Goal: Task Accomplishment & Management: Use online tool/utility

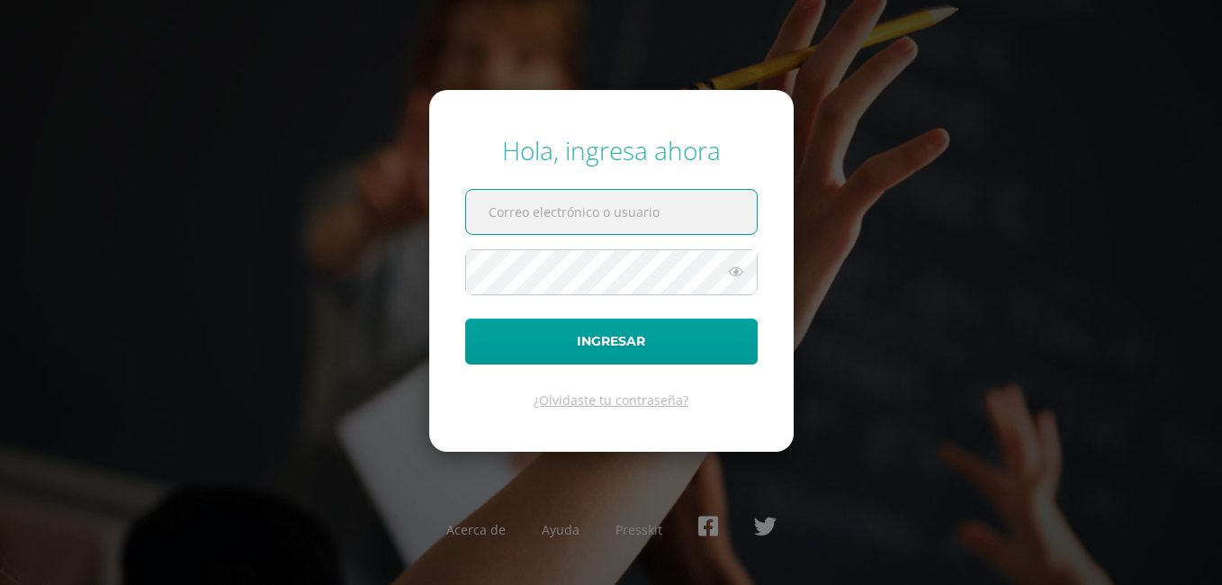
type input "[EMAIL_ADDRESS][DOMAIN_NAME]"
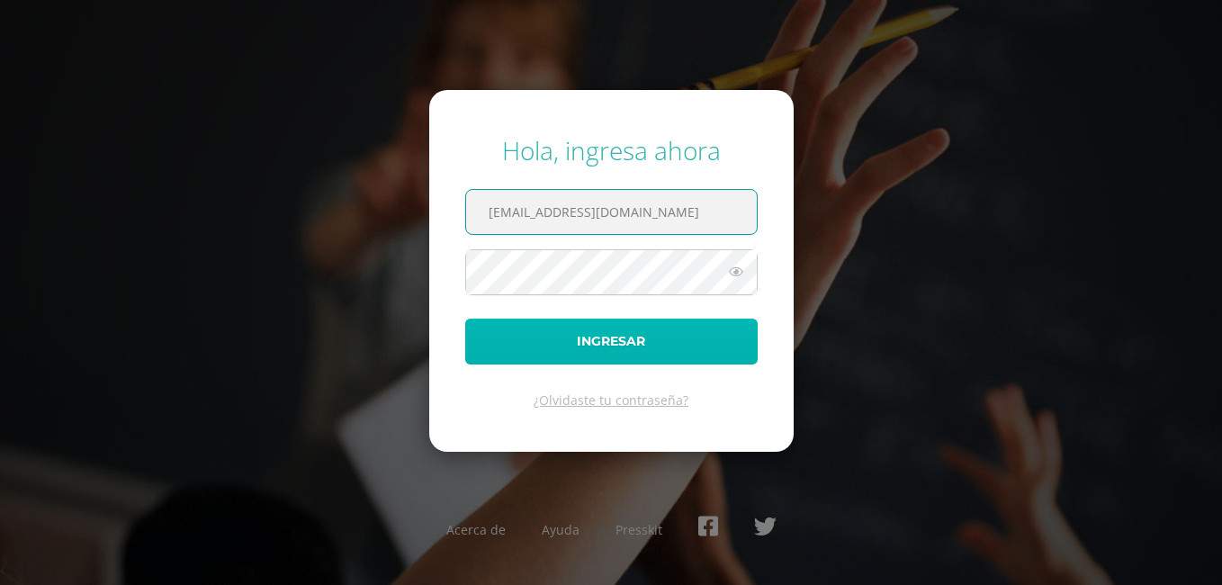
click at [687, 331] on button "Ingresar" at bounding box center [611, 342] width 292 height 46
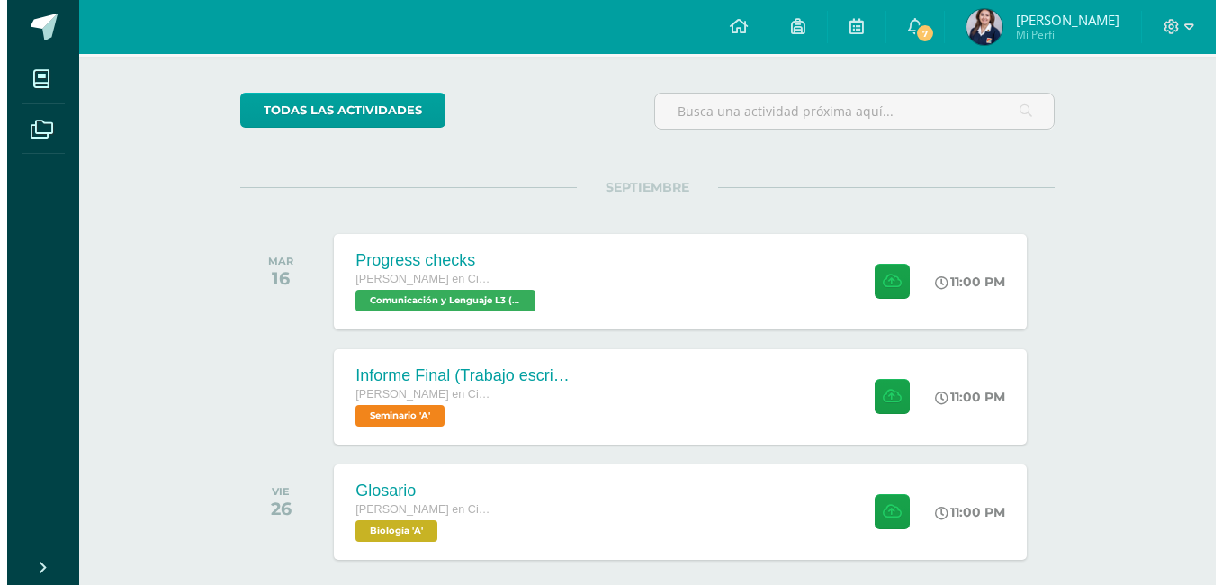
scroll to position [166, 0]
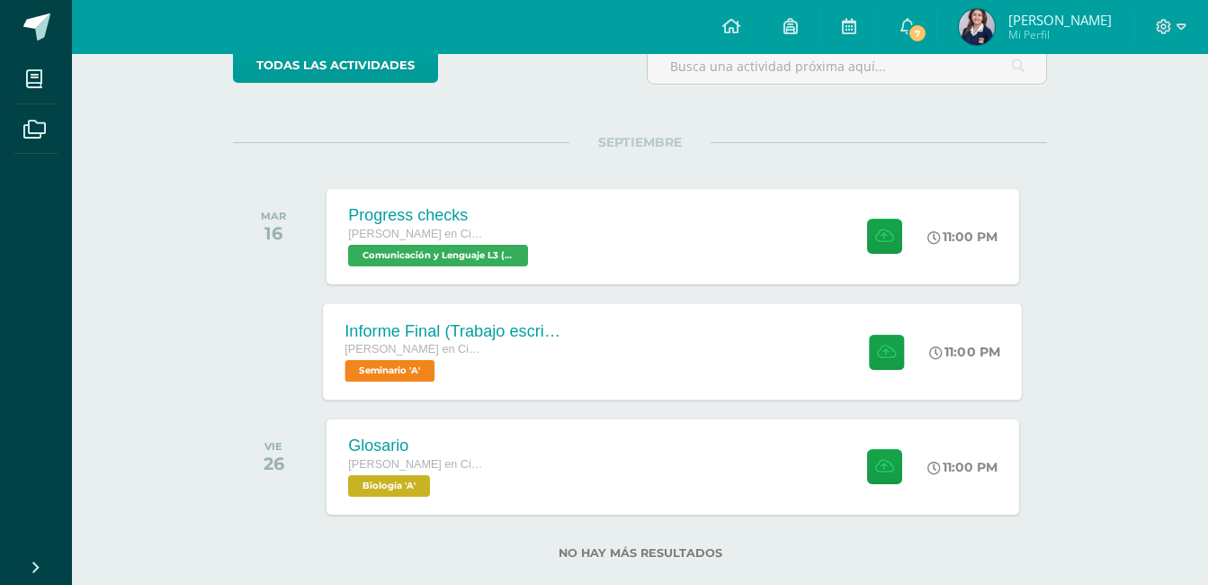
click at [737, 355] on div "Informe Final (Trabajo escrito) [PERSON_NAME] en Ciencias y Letras Seminario 'A…" at bounding box center [673, 351] width 699 height 96
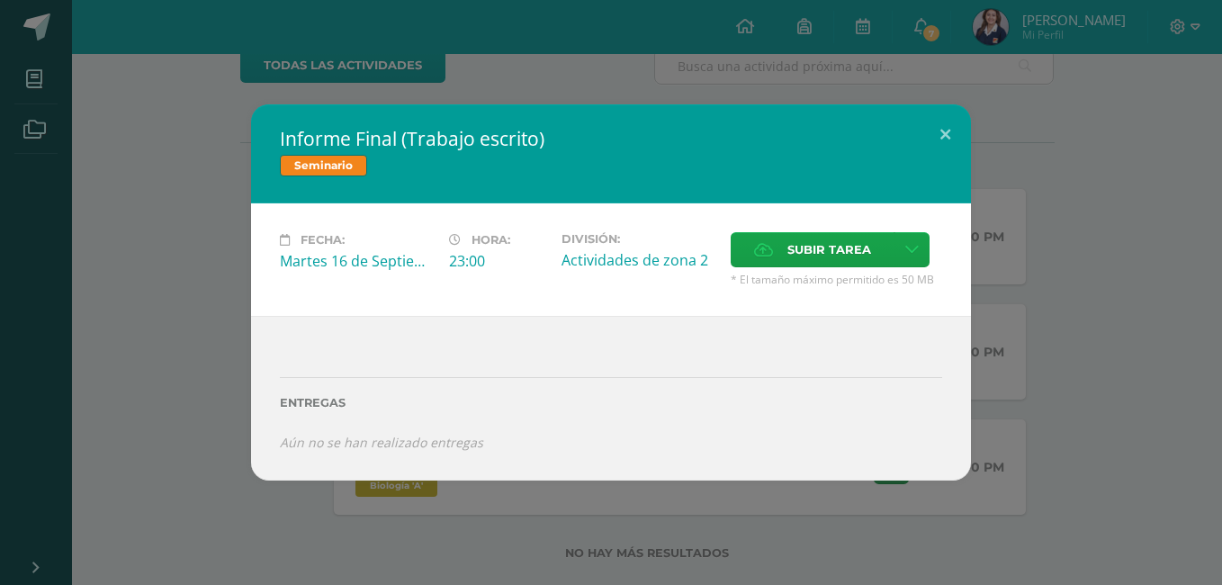
click at [1113, 390] on div "Informe Final (Trabajo escrito) Seminario Fecha: [DATE] Hora: 23:00 División: C…" at bounding box center [610, 292] width 1207 height 376
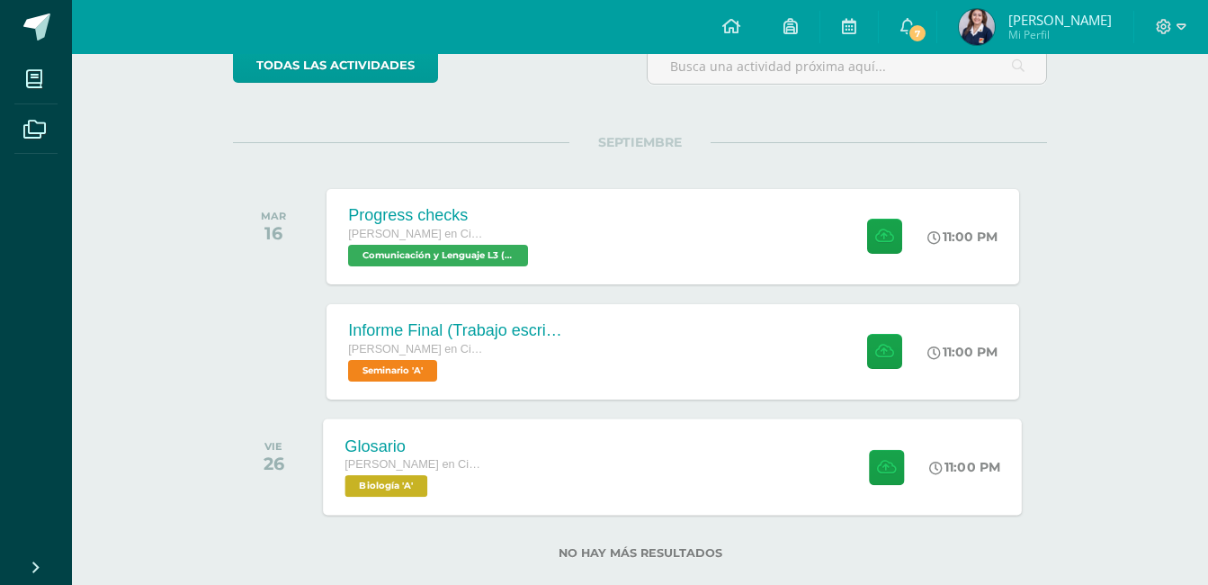
click at [686, 503] on div "Glosario [PERSON_NAME] en Ciencias y Letras Biología 'A' 11:00 PM Glosario Biol…" at bounding box center [673, 466] width 699 height 96
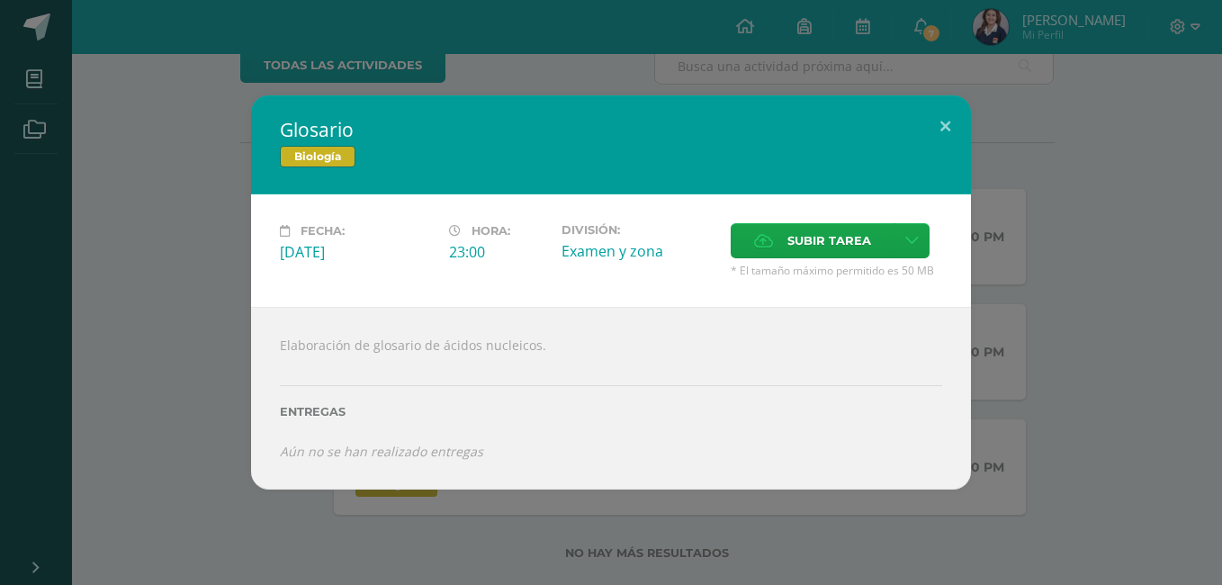
click at [1103, 407] on div "Glosario Biología Fecha: Viernes 26 de Septiembre Hora: 23:00 División: Examen …" at bounding box center [610, 291] width 1207 height 393
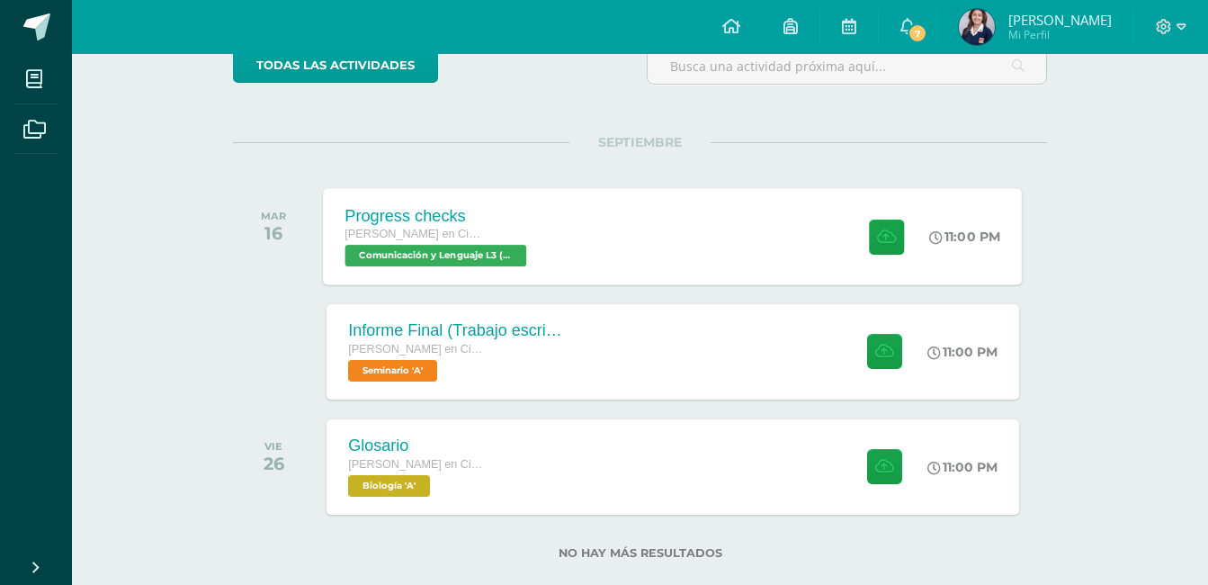
click at [707, 238] on div "Progress checks Quinto Quinto Bachillerato en Ciencias y Letras Comunicación y …" at bounding box center [673, 236] width 699 height 96
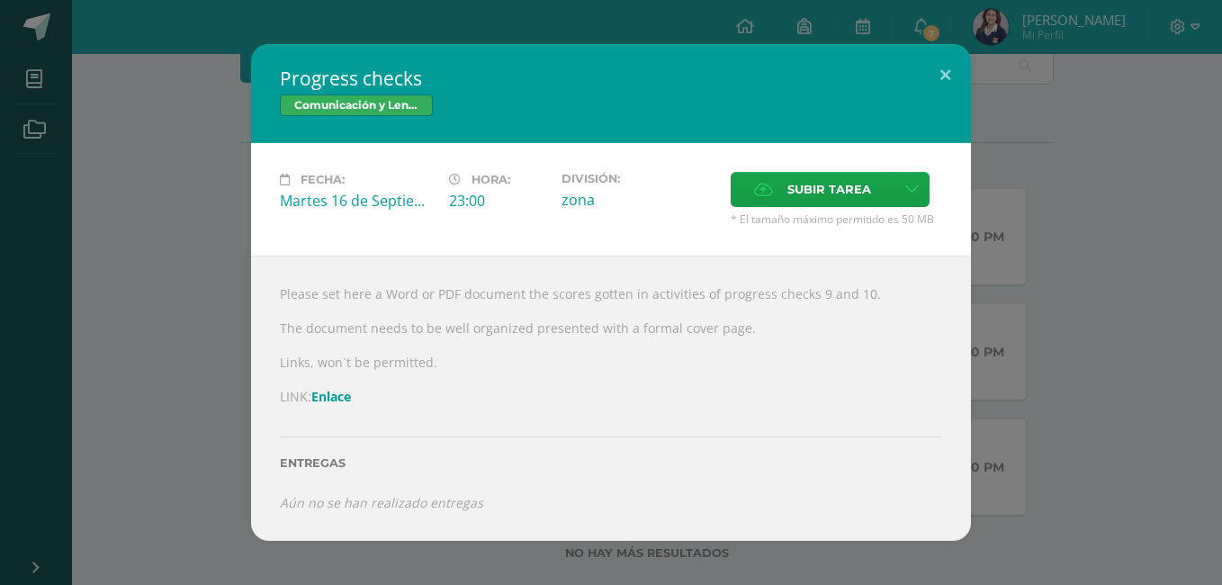
click at [328, 404] on link "Enlace" at bounding box center [331, 396] width 40 height 17
click at [328, 396] on link "Enlace" at bounding box center [331, 396] width 40 height 17
click at [803, 190] on span "Subir tarea" at bounding box center [829, 189] width 84 height 33
click at [0, 0] on input "Subir tarea" at bounding box center [0, 0] width 0 height 0
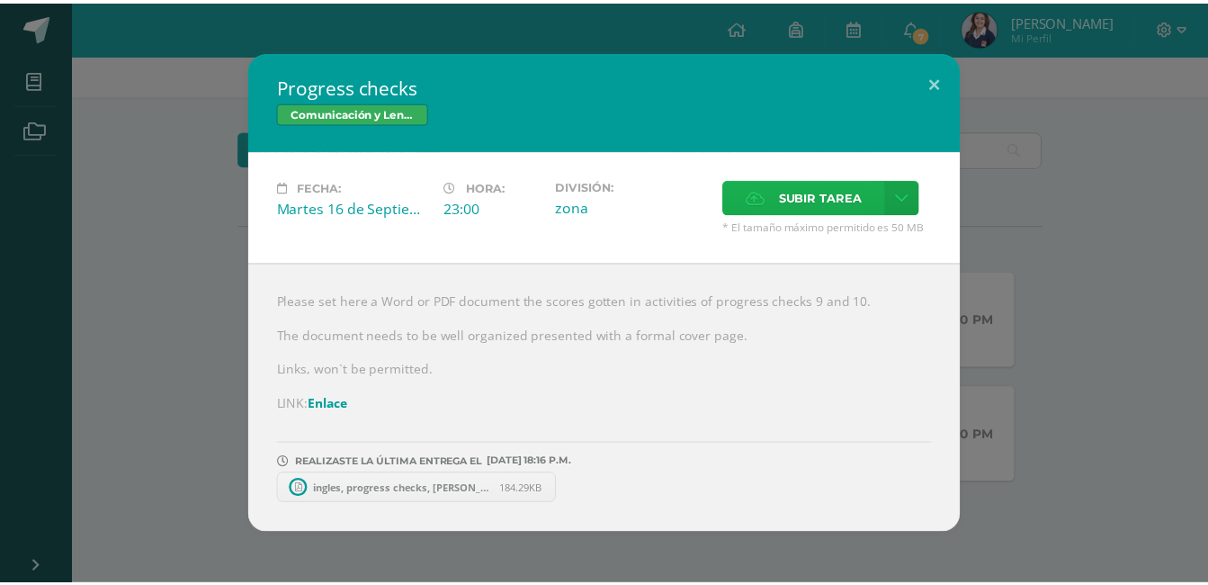
scroll to position [84, 0]
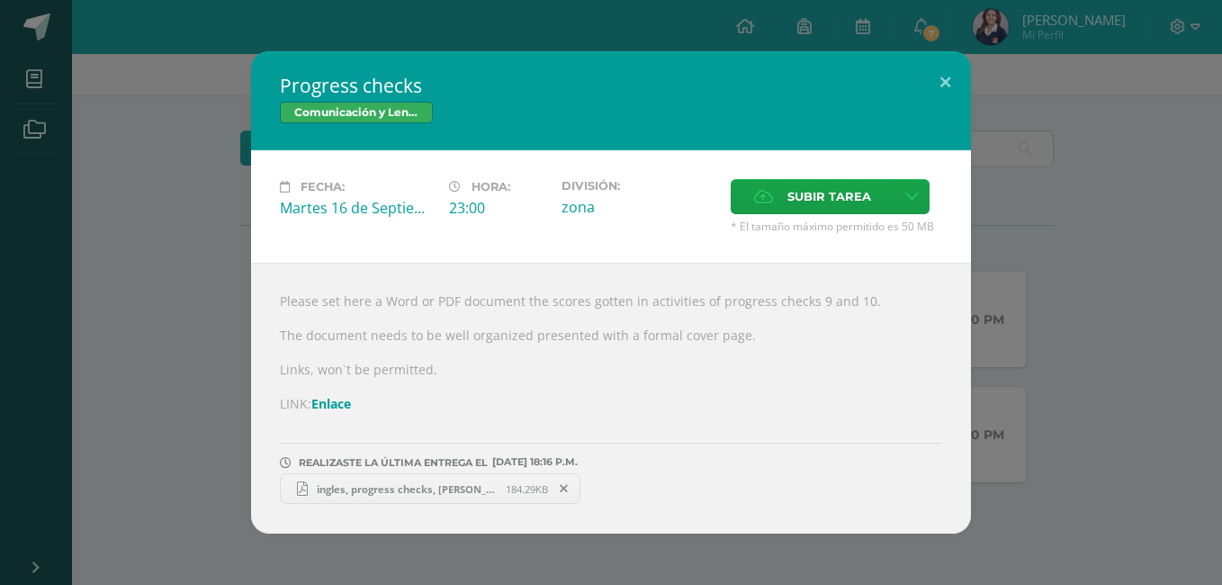
click at [358, 498] on link "ingles, progress checks, Luisa C.pdf 184.29KB" at bounding box center [430, 488] width 301 height 31
click at [382, 487] on span "ingles, progress checks, Luisa C.pdf" at bounding box center [407, 488] width 198 height 13
click at [929, 82] on button at bounding box center [945, 81] width 51 height 61
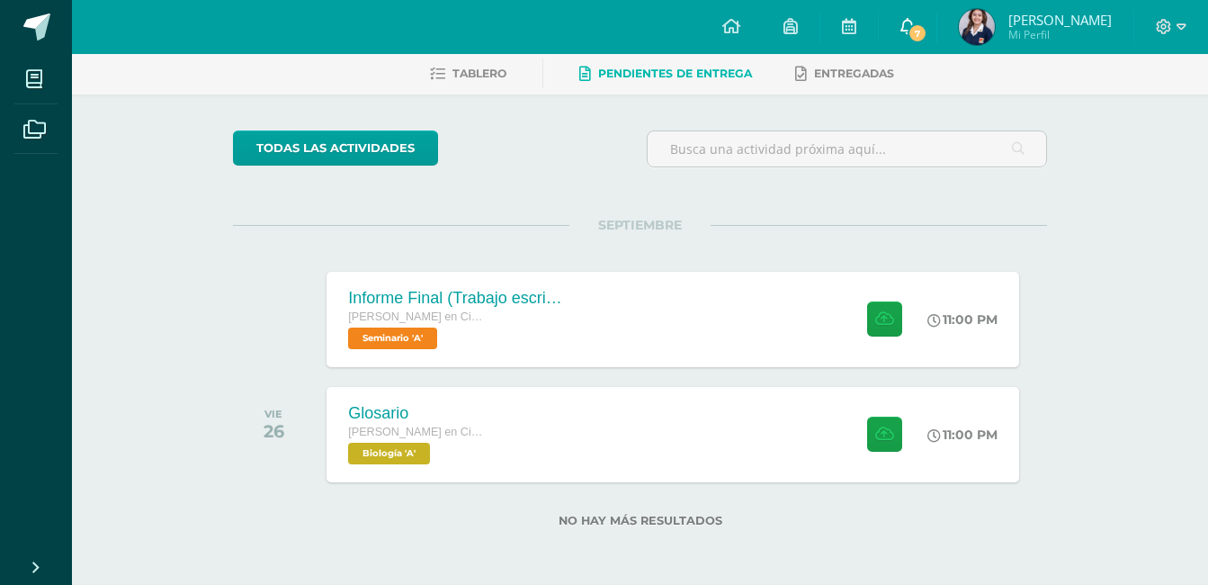
click at [937, 16] on link "7" at bounding box center [908, 27] width 58 height 54
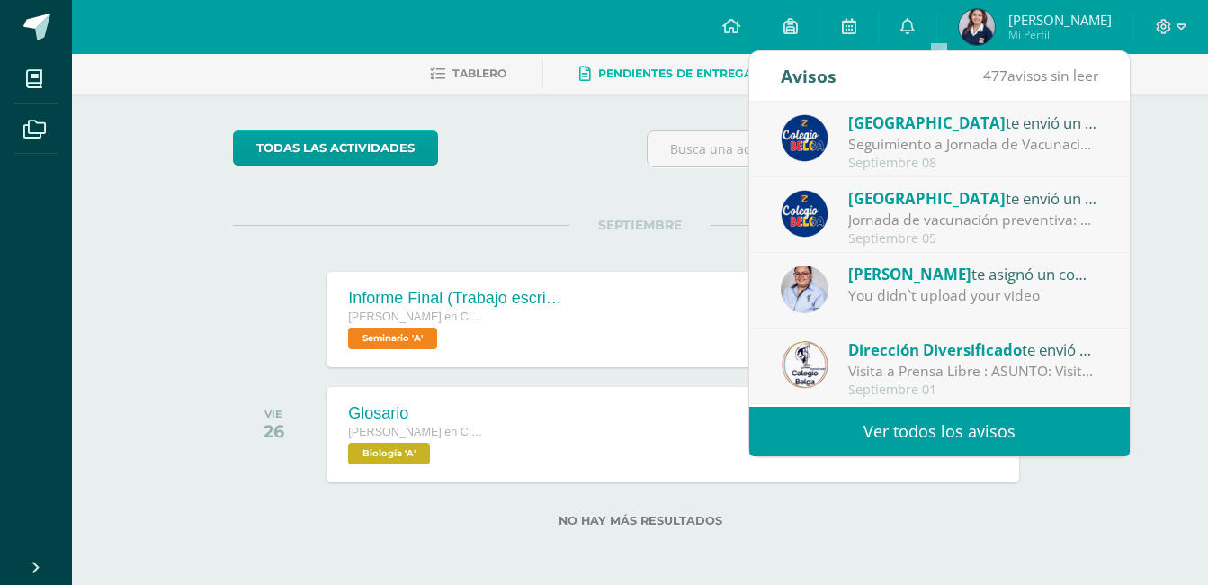
click at [1168, 103] on div "Actividades recientes y próximas Tablero Pendientes de entrega Entregadas todas…" at bounding box center [640, 277] width 1136 height 615
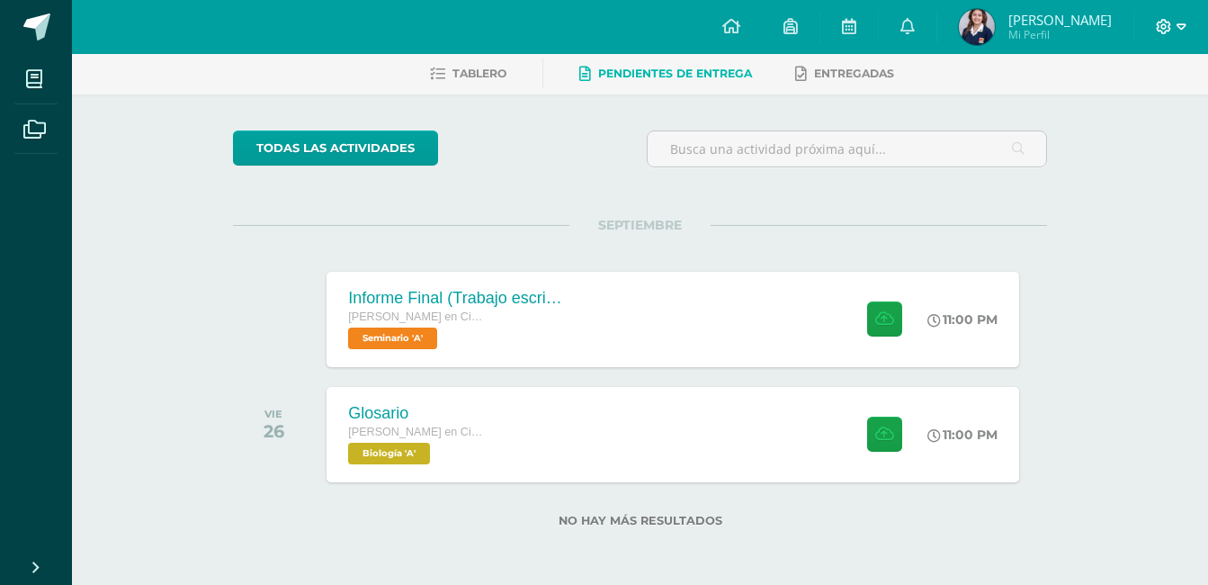
click at [1177, 28] on icon at bounding box center [1182, 27] width 10 height 16
click at [1137, 128] on span "Cerrar sesión" at bounding box center [1125, 122] width 81 height 17
